Goal: Check status: Check status

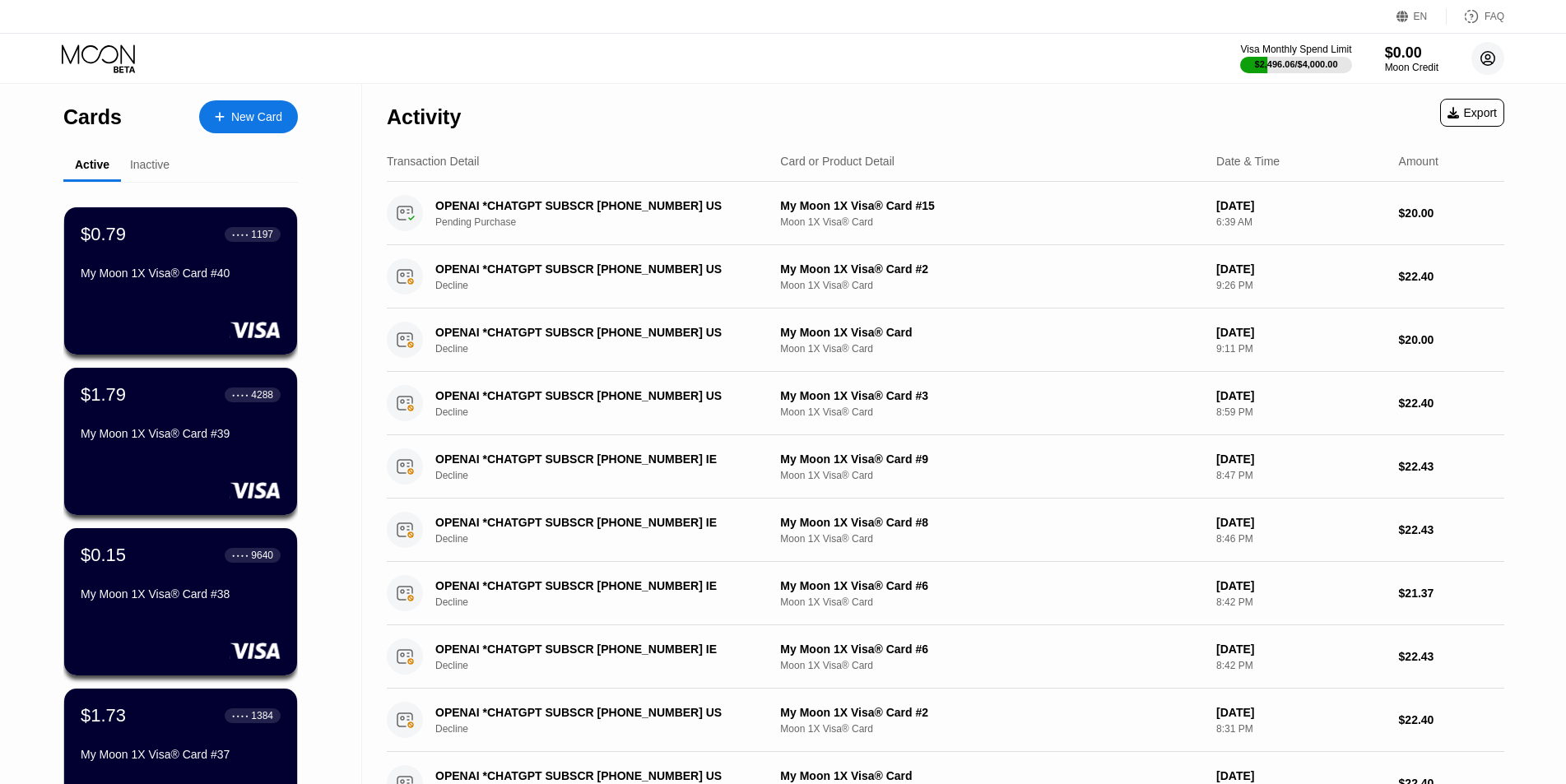
click at [1481, 51] on circle at bounding box center [1487, 58] width 33 height 33
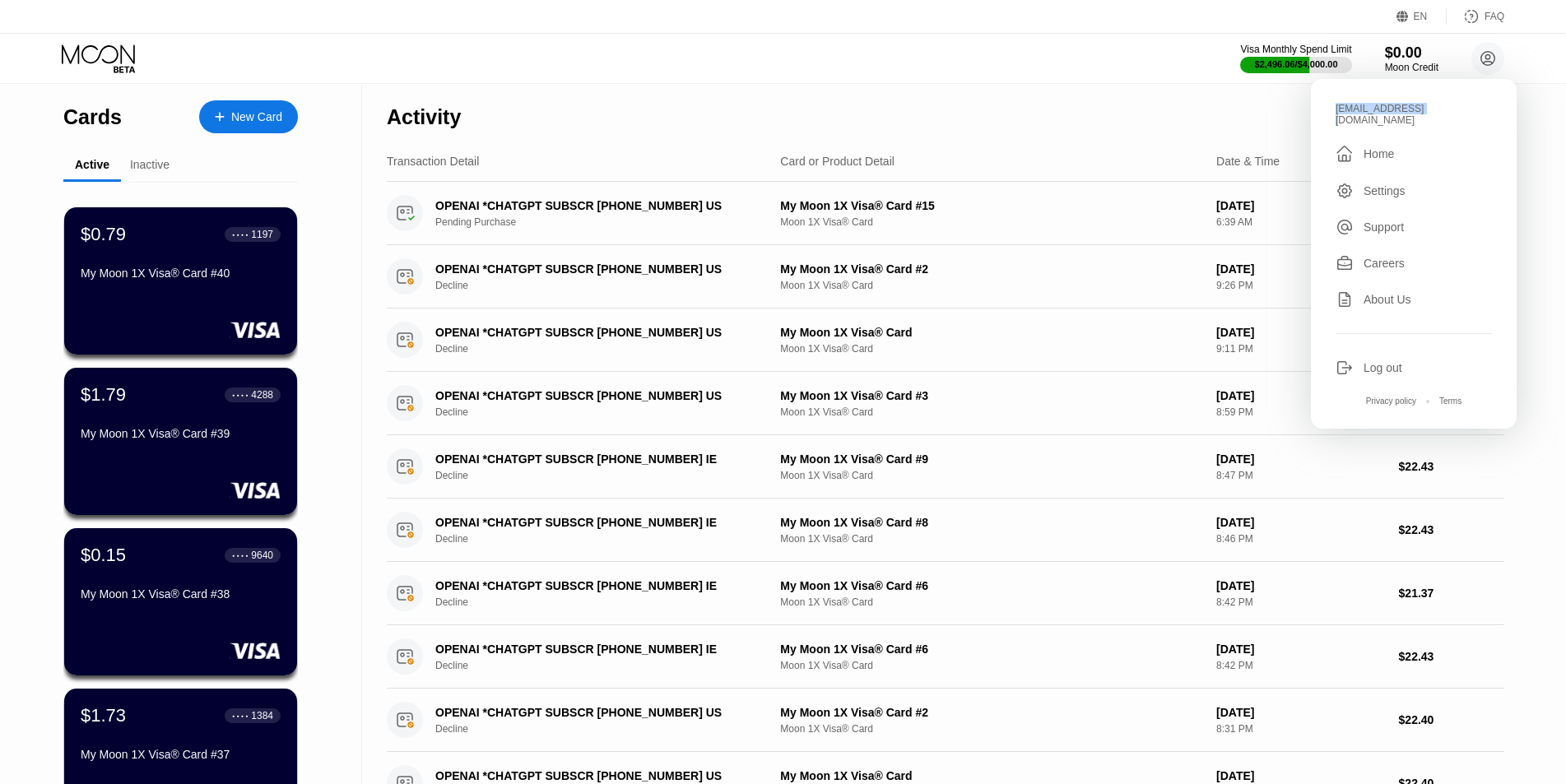
copy div "[EMAIL_ADDRESS][DOMAIN_NAME]"
drag, startPoint x: 1335, startPoint y: 105, endPoint x: 1413, endPoint y: 105, distance: 78.0
click at [1413, 105] on div "[EMAIL_ADDRESS][DOMAIN_NAME]" at bounding box center [1413, 113] width 157 height 23
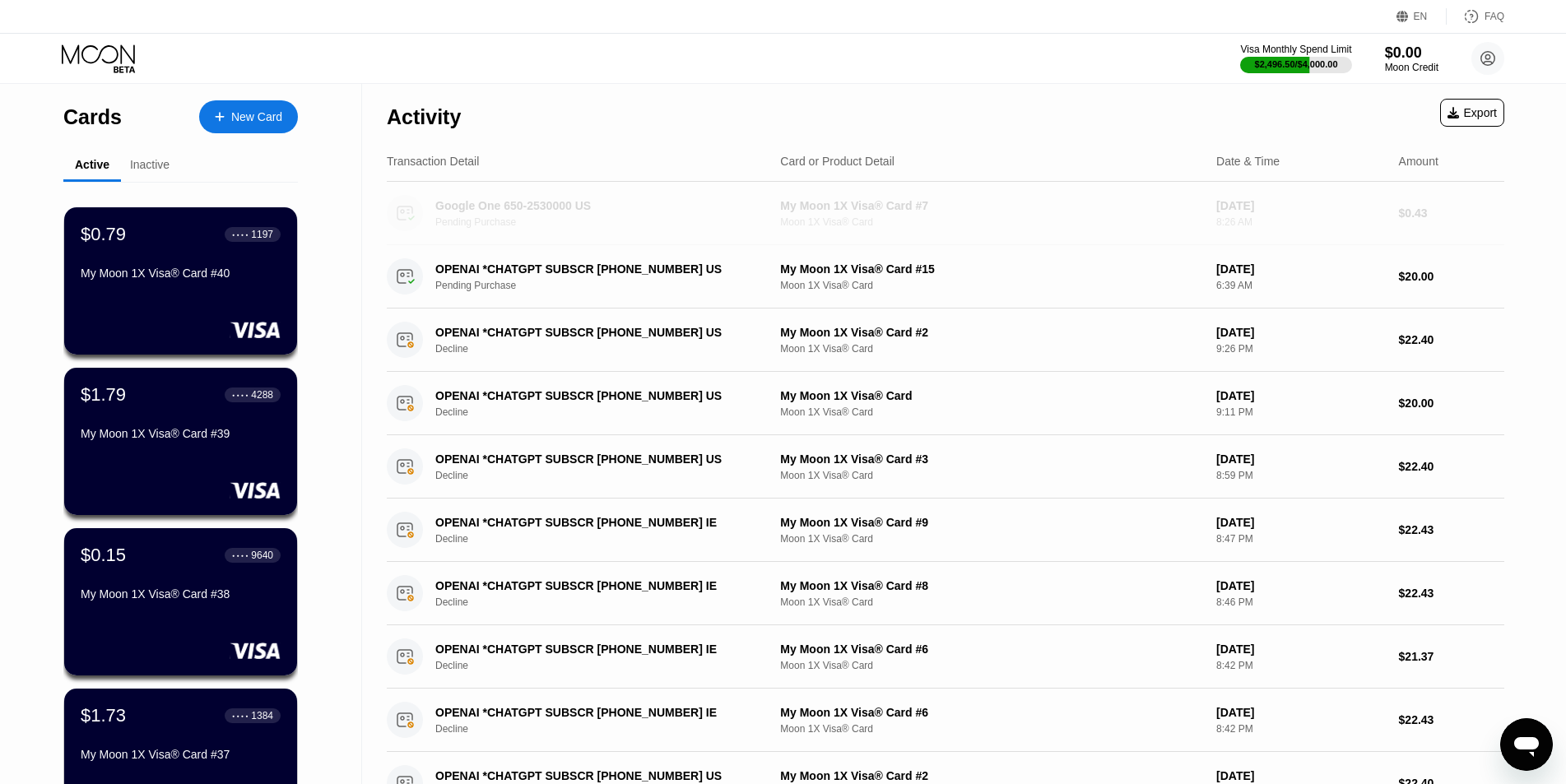
click at [681, 215] on div "Google One 650-2530000 US Pending Purchase" at bounding box center [606, 213] width 342 height 29
